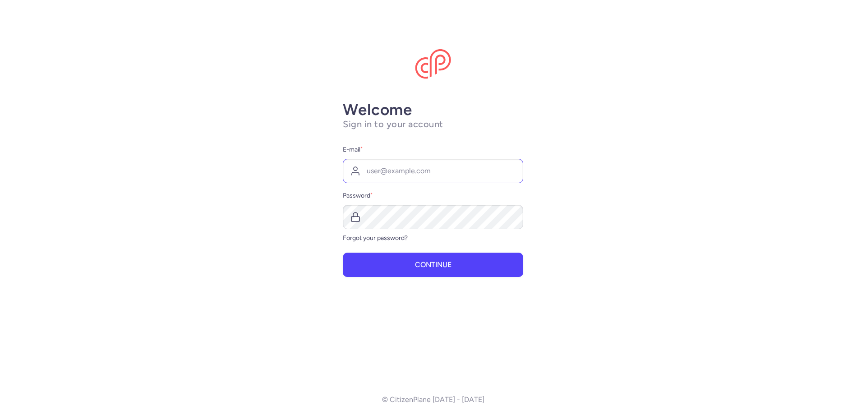
type input "flugdisposition@alltours.de"
click at [343, 253] on button "Continue" at bounding box center [433, 265] width 180 height 24
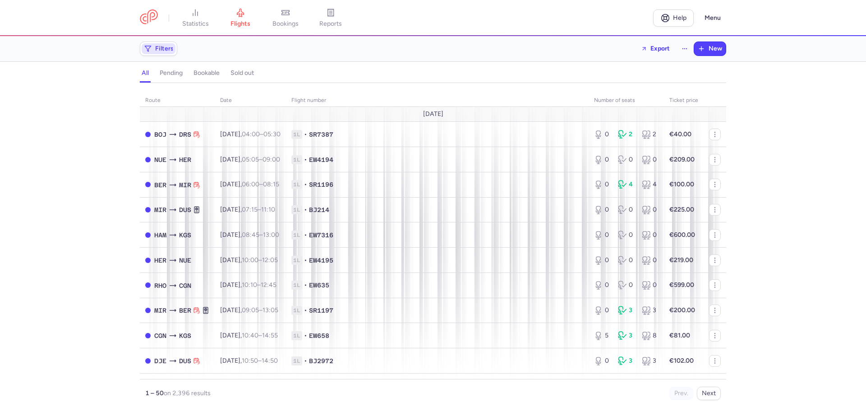
click at [159, 50] on span "Filters" at bounding box center [164, 48] width 18 height 7
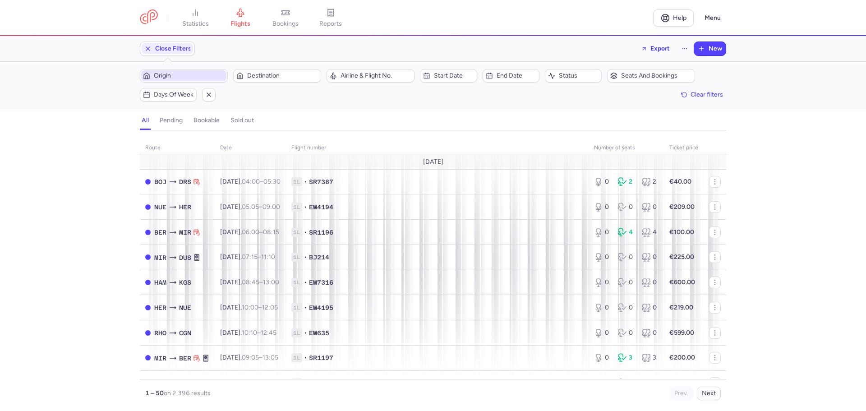
click at [166, 77] on span "Origin" at bounding box center [189, 75] width 71 height 7
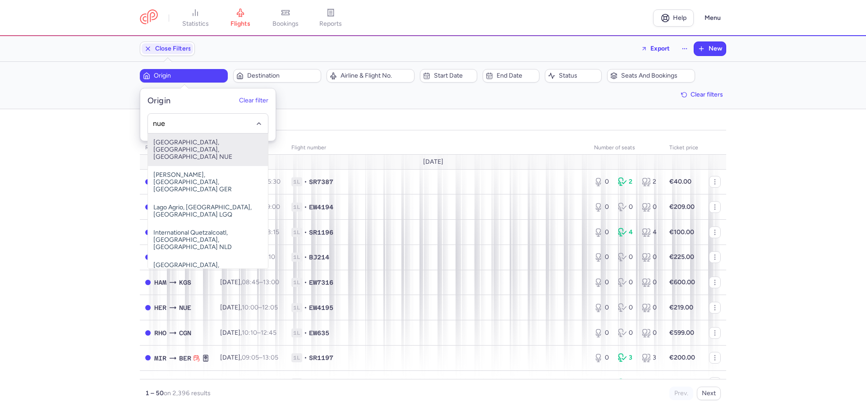
click at [180, 143] on span "Nürnberg, Nürnberg, Germany NUE" at bounding box center [208, 150] width 120 height 32
type input "nue"
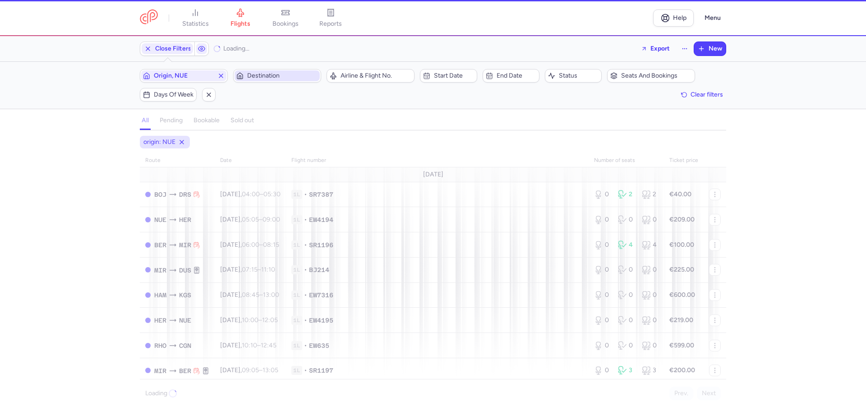
click at [273, 77] on span "Destination" at bounding box center [282, 75] width 71 height 7
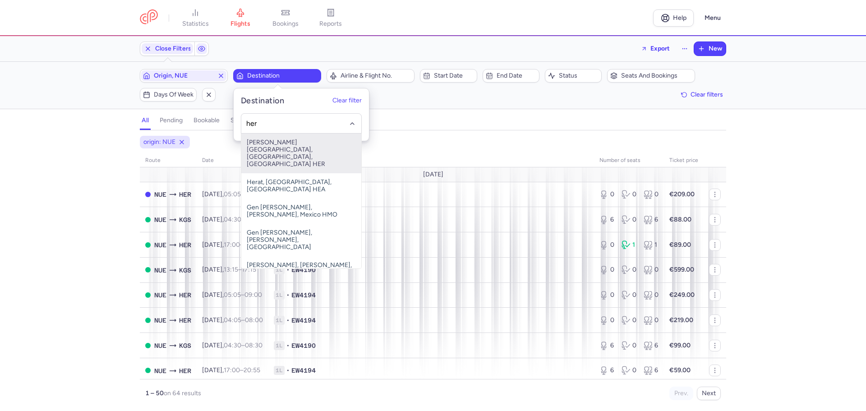
click at [292, 144] on span "Nikos Kazantzakis Airport, Irákleion, Greece HER" at bounding box center [301, 154] width 120 height 40
type input "her"
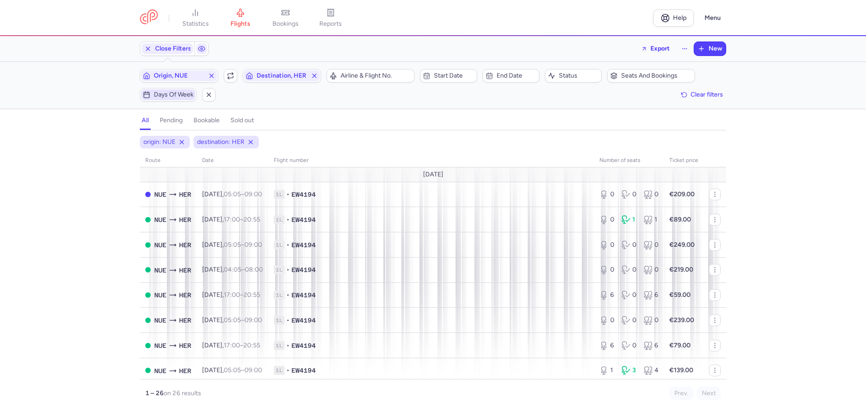
click at [166, 94] on span "Days of week" at bounding box center [174, 94] width 40 height 7
click at [182, 137] on input "S" at bounding box center [182, 139] width 14 height 14
checkbox input "true"
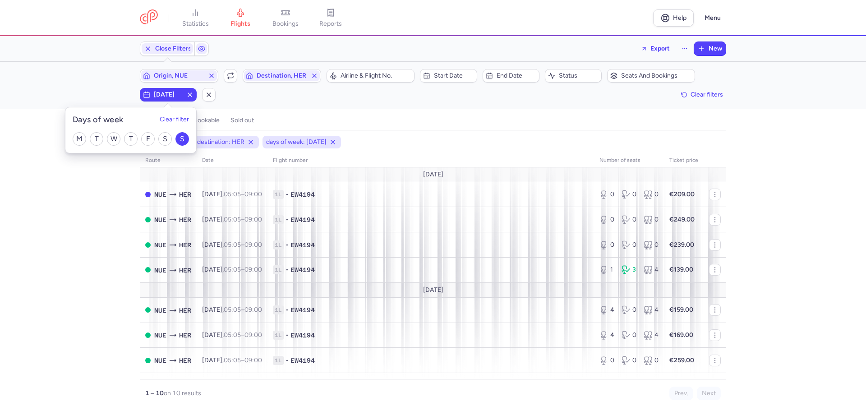
click at [78, 241] on div "origin: NUE destination: HER days of week: SUNDAY route date Flight number numb…" at bounding box center [433, 273] width 866 height 275
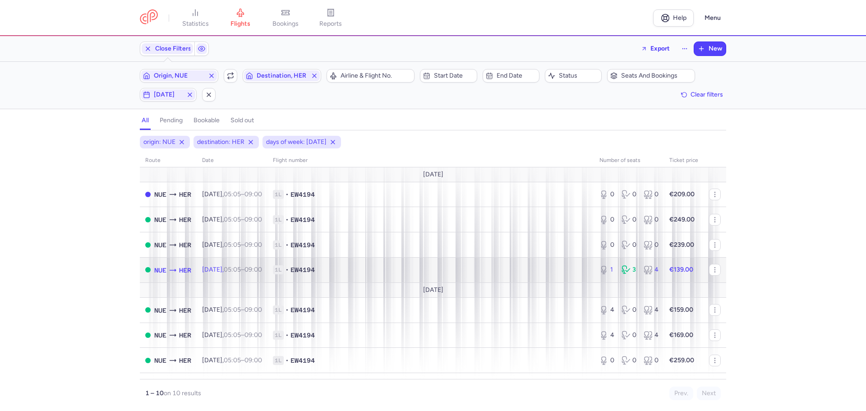
click at [403, 267] on span "1L • EW4194" at bounding box center [431, 269] width 316 height 9
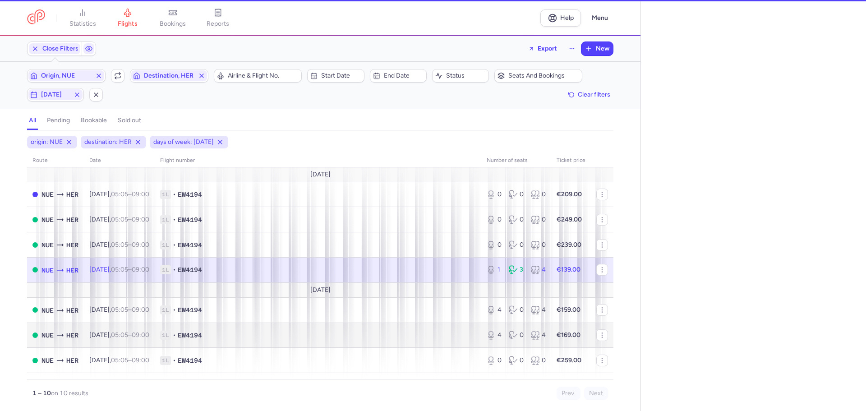
select select "days"
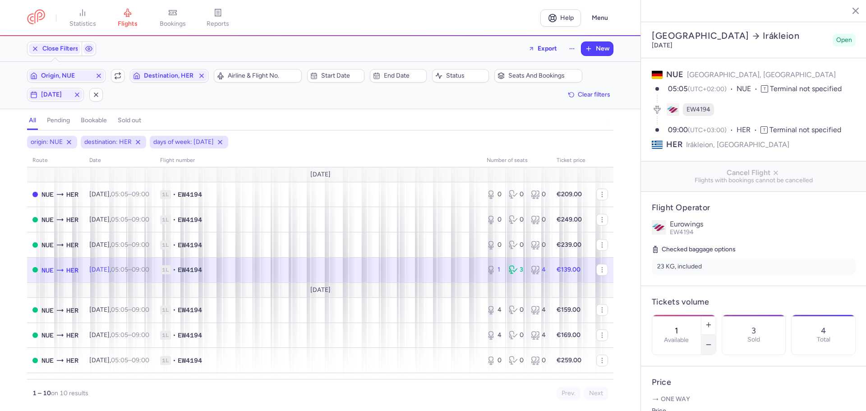
click at [712, 341] on icon "button" at bounding box center [708, 344] width 7 height 7
click at [688, 391] on span "Save changes" at bounding box center [681, 393] width 45 height 8
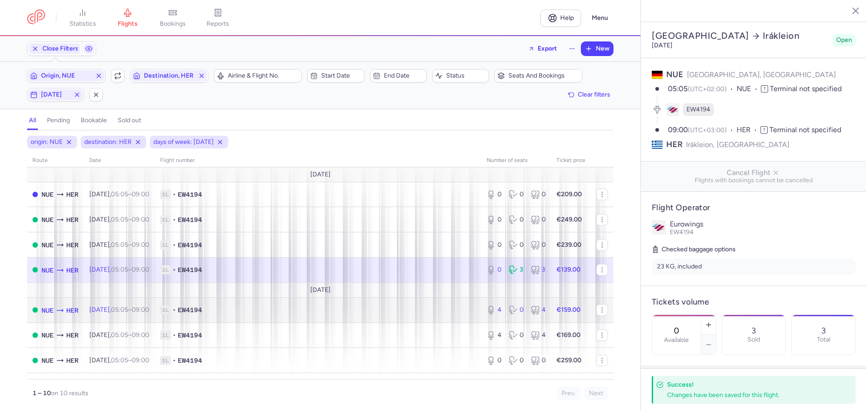
click at [255, 312] on span "1L • EW4194" at bounding box center [318, 309] width 316 height 9
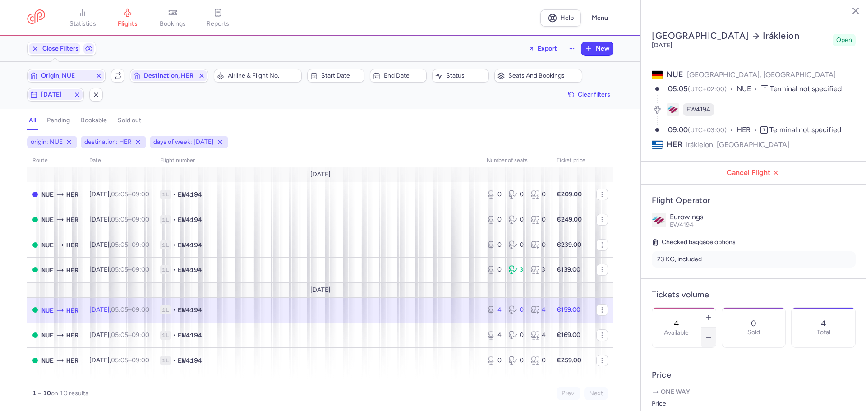
click at [712, 334] on icon "button" at bounding box center [708, 337] width 7 height 7
click at [692, 392] on span "Save changes" at bounding box center [681, 393] width 45 height 8
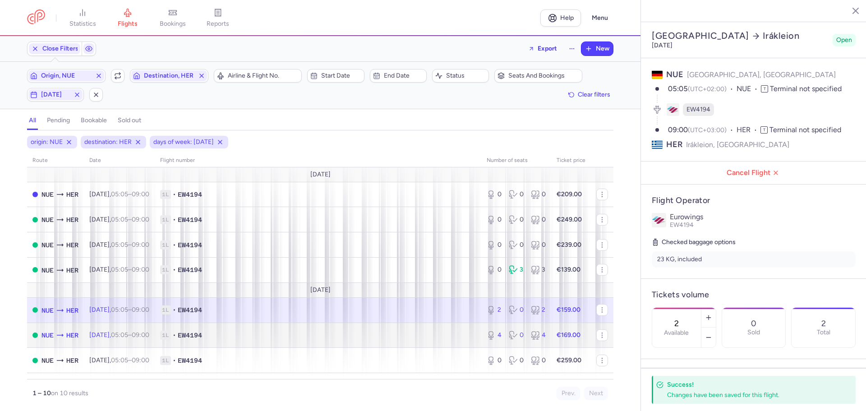
click at [343, 332] on span "1L • EW4194" at bounding box center [318, 335] width 316 height 9
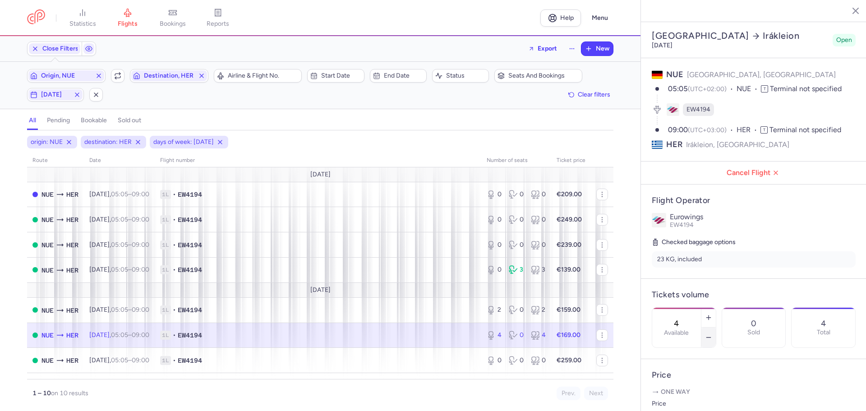
click at [712, 334] on icon "button" at bounding box center [708, 337] width 7 height 7
type input "2"
click at [695, 393] on span "Save changes" at bounding box center [681, 393] width 45 height 8
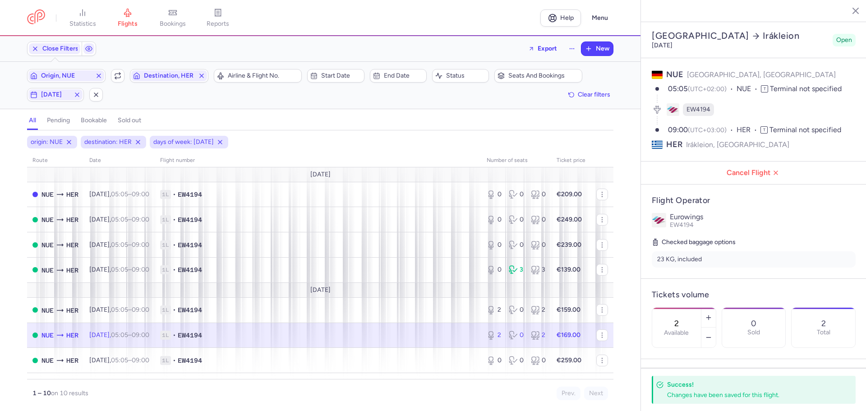
click at [850, 9] on line "button" at bounding box center [849, 10] width 5 height 5
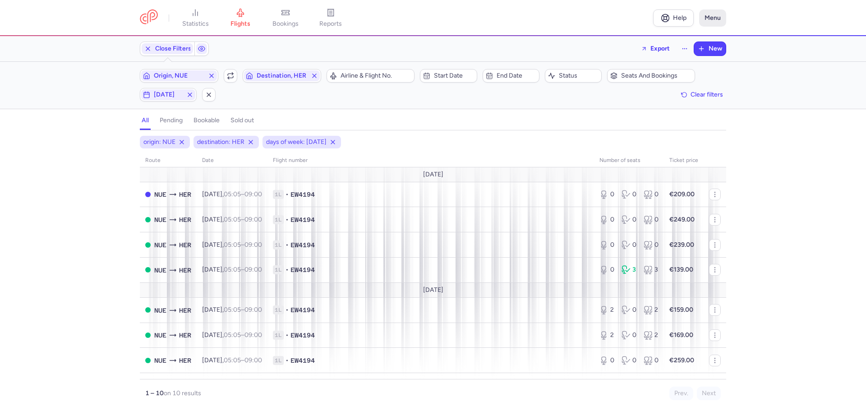
click at [713, 14] on button "Menu" at bounding box center [712, 17] width 27 height 17
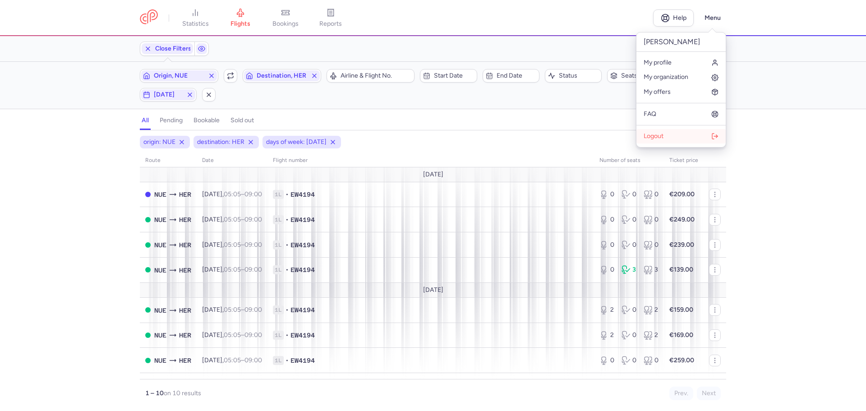
click at [651, 135] on span "Logout" at bounding box center [654, 136] width 20 height 7
